Goal: Task Accomplishment & Management: Complete application form

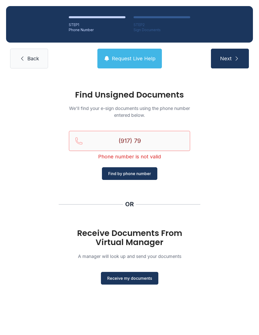
click at [163, 139] on input "(917) 79" at bounding box center [130, 141] width 122 height 20
click at [155, 142] on input "(917) 79" at bounding box center [130, 141] width 122 height 20
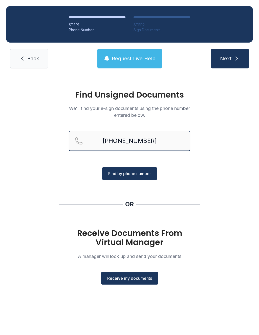
type input "[PHONE_NUMBER]"
click at [146, 175] on span "Find by phone number" at bounding box center [129, 173] width 43 height 6
click at [142, 175] on span "Find by phone number" at bounding box center [129, 173] width 43 height 6
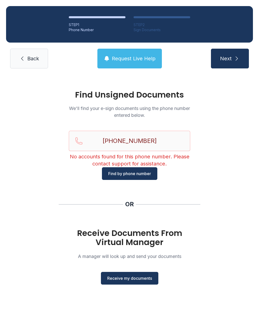
click at [35, 56] on span "Back" at bounding box center [33, 58] width 12 height 7
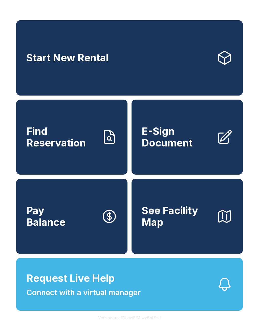
click at [131, 137] on div "Start New Rental Find Reservation E-Sign Document Pay Balance See Facility Map" at bounding box center [129, 136] width 227 height 233
click at [135, 143] on link "E-Sign Document" at bounding box center [187, 137] width 111 height 75
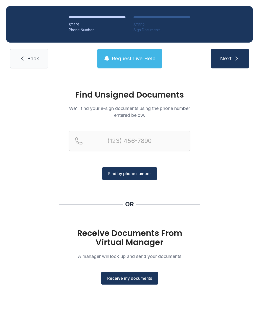
click at [35, 55] on span "Back" at bounding box center [33, 58] width 12 height 7
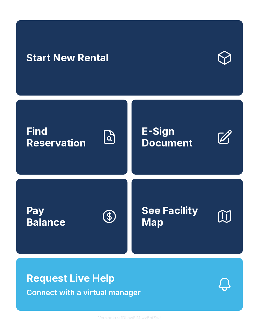
click at [145, 59] on link "Start New Rental" at bounding box center [129, 57] width 227 height 75
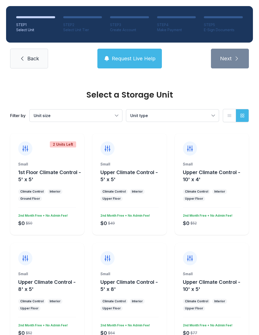
click at [41, 61] on link "Back" at bounding box center [29, 59] width 38 height 20
